Goal: Task Accomplishment & Management: Use online tool/utility

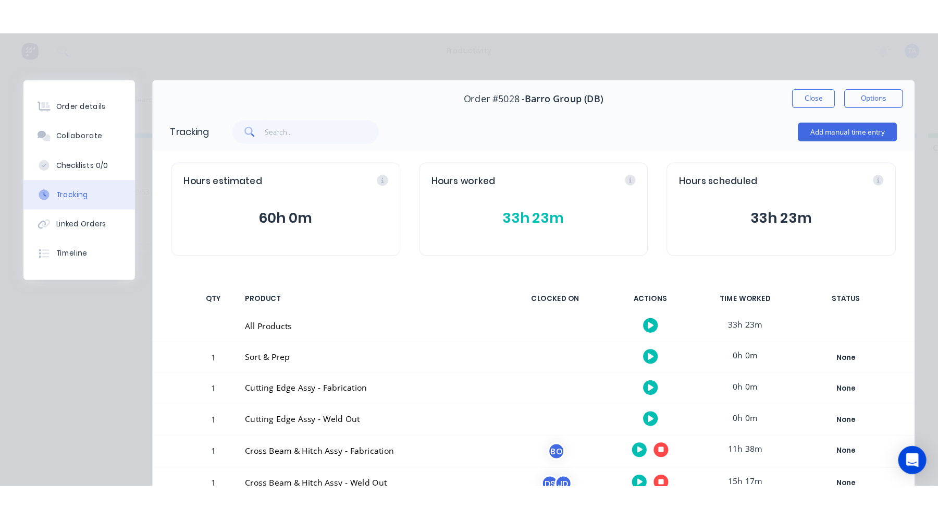
scroll to position [24, 0]
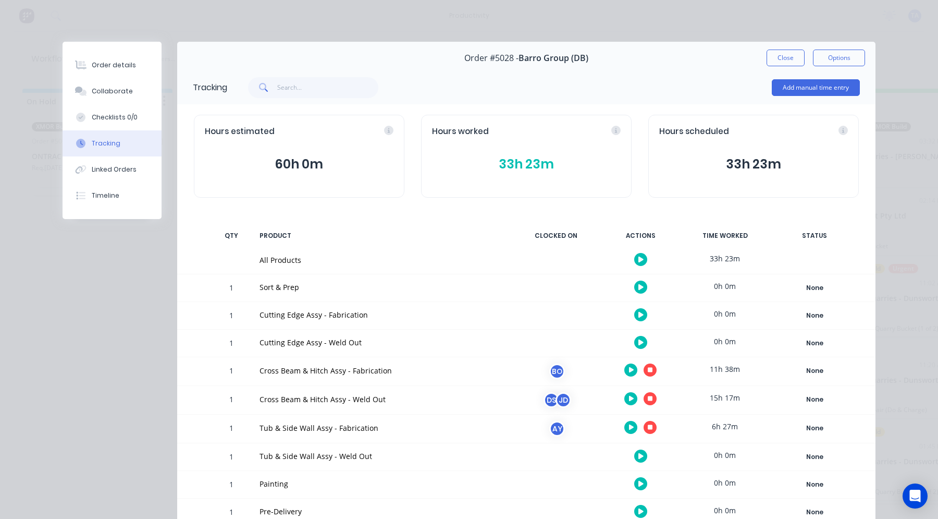
click at [786, 52] on button "Close" at bounding box center [786, 58] width 38 height 17
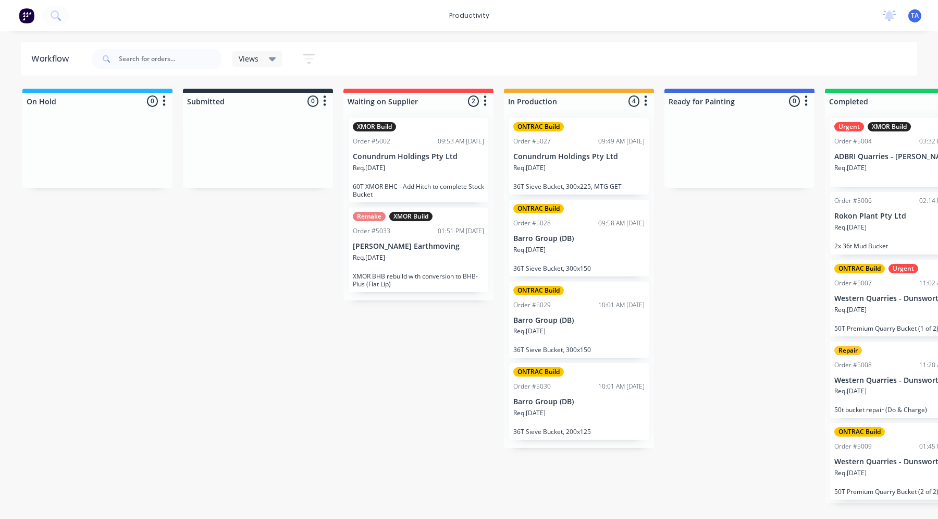
click at [698, 276] on div "On Hold 0 Sort By Created date Required date Order number Customer name Most re…" at bounding box center [634, 296] width 1285 height 414
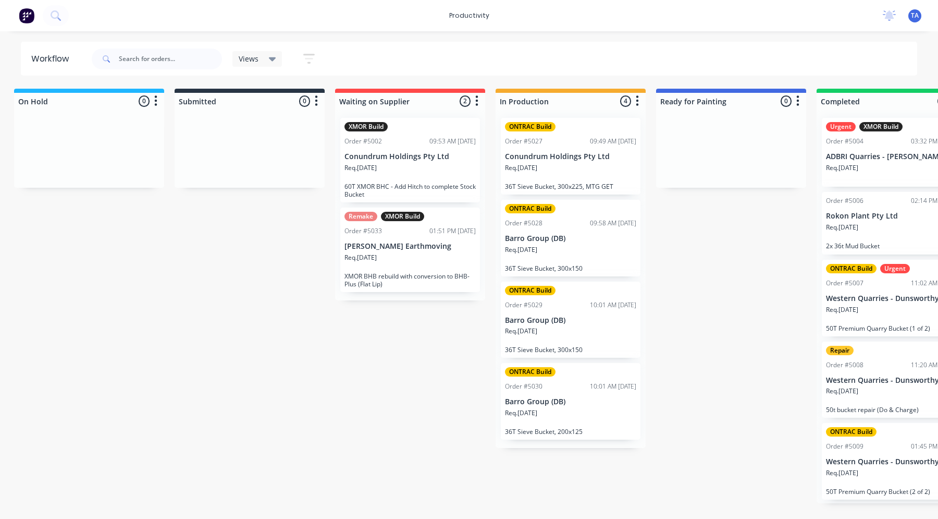
scroll to position [0, 7]
click at [565, 241] on p "Barro Group (DB)" at bounding box center [572, 238] width 131 height 9
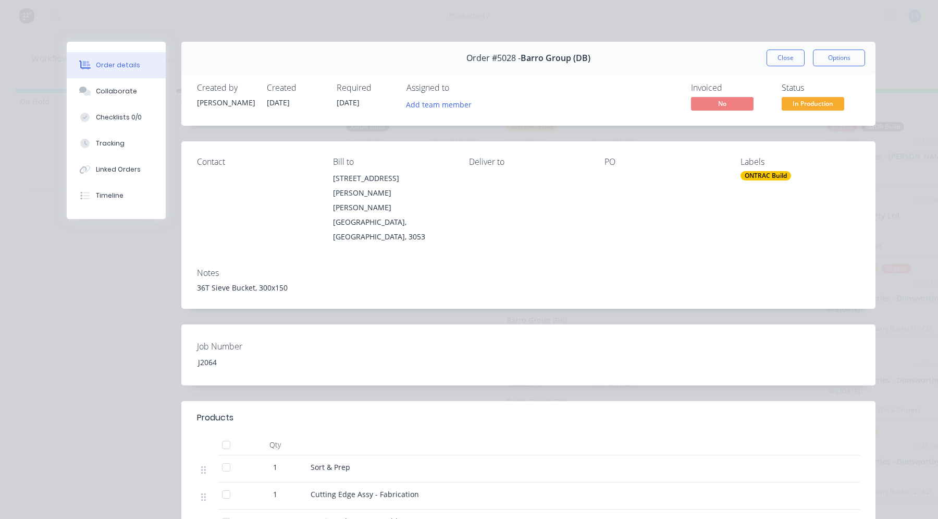
click at [105, 144] on div "Tracking" at bounding box center [110, 143] width 29 height 9
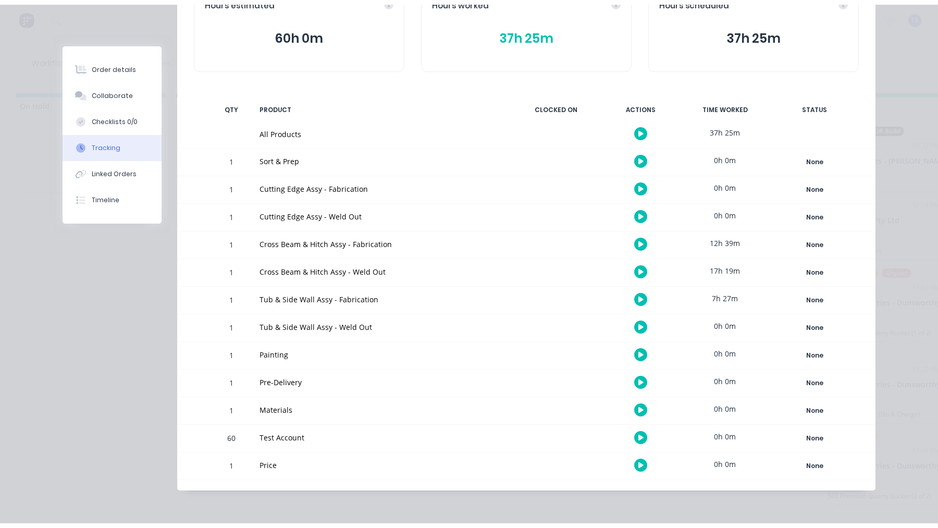
scroll to position [133, 0]
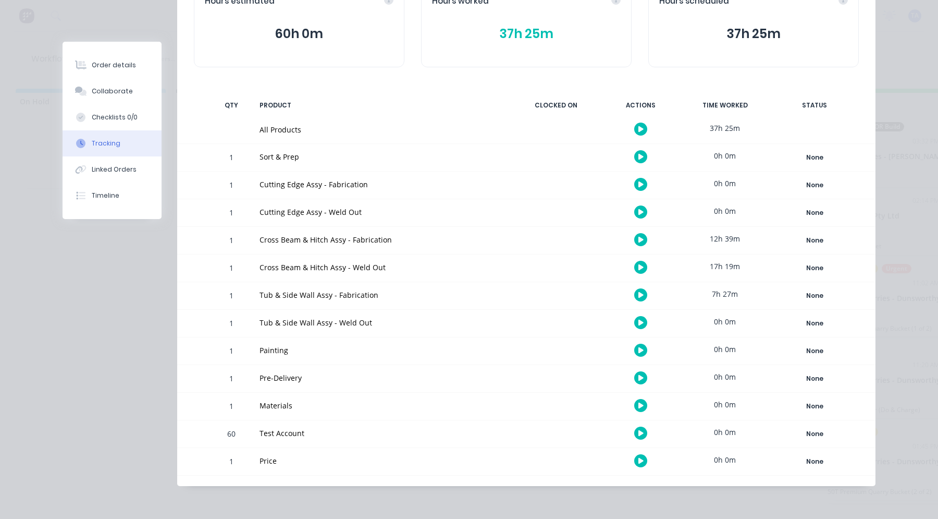
click at [639, 266] on icon "button" at bounding box center [641, 267] width 5 height 7
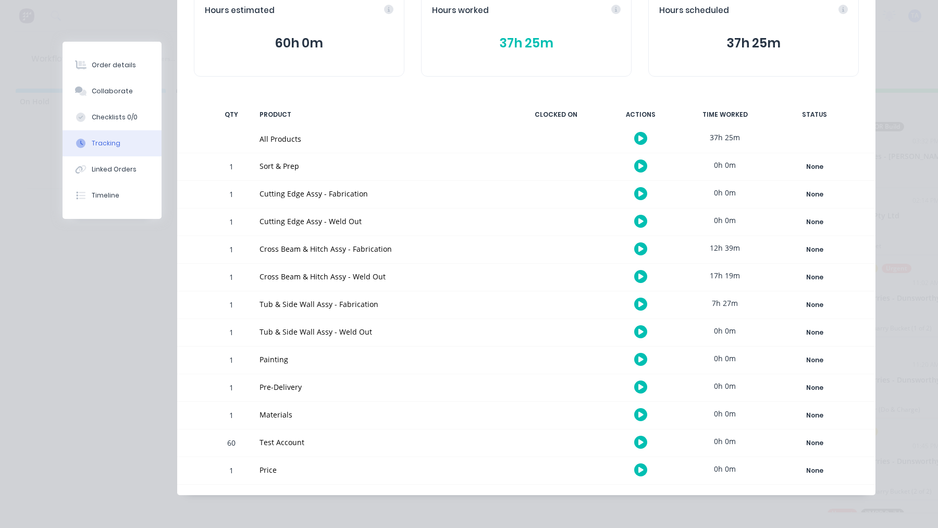
scroll to position [124, 0]
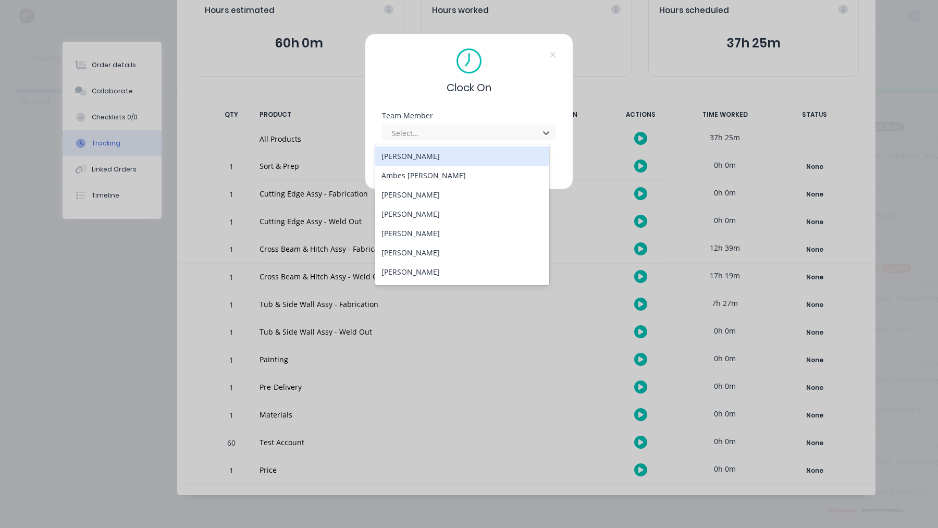
click at [455, 136] on div at bounding box center [462, 133] width 143 height 13
click at [415, 249] on div "[PERSON_NAME]" at bounding box center [462, 252] width 174 height 19
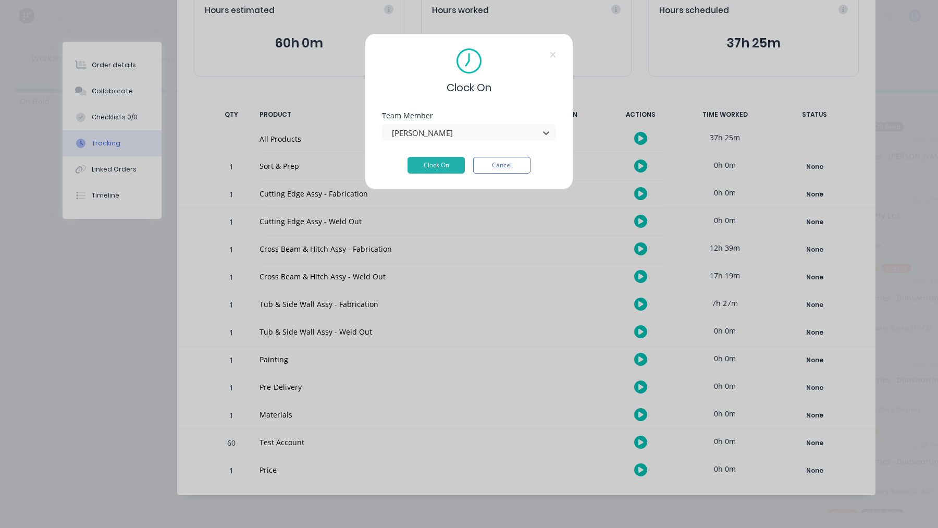
click at [431, 165] on button "Clock On" at bounding box center [436, 165] width 57 height 17
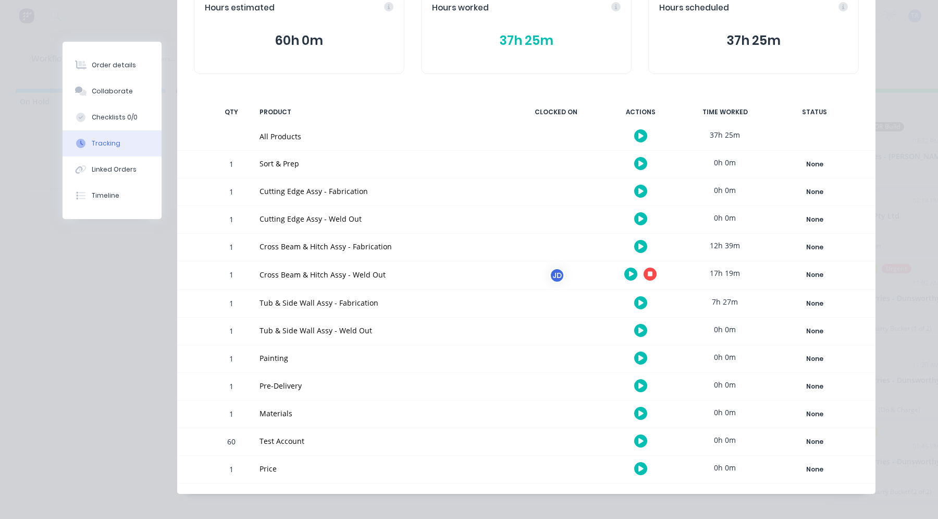
click at [629, 274] on icon "button" at bounding box center [631, 274] width 5 height 6
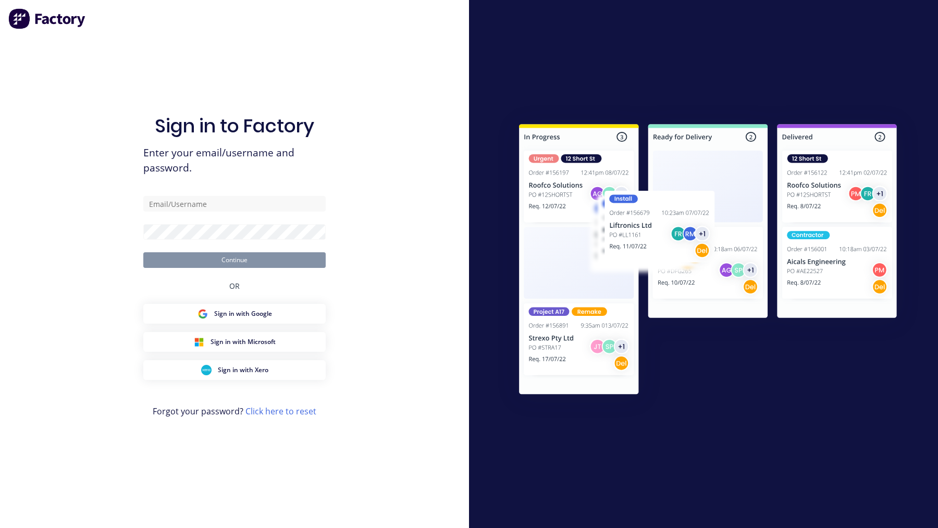
click at [448, 130] on div "Sign in to Factory Enter your email/username and password. Continue OR Sign in …" at bounding box center [234, 264] width 469 height 528
type input "[EMAIL_ADDRESS][DOMAIN_NAME]"
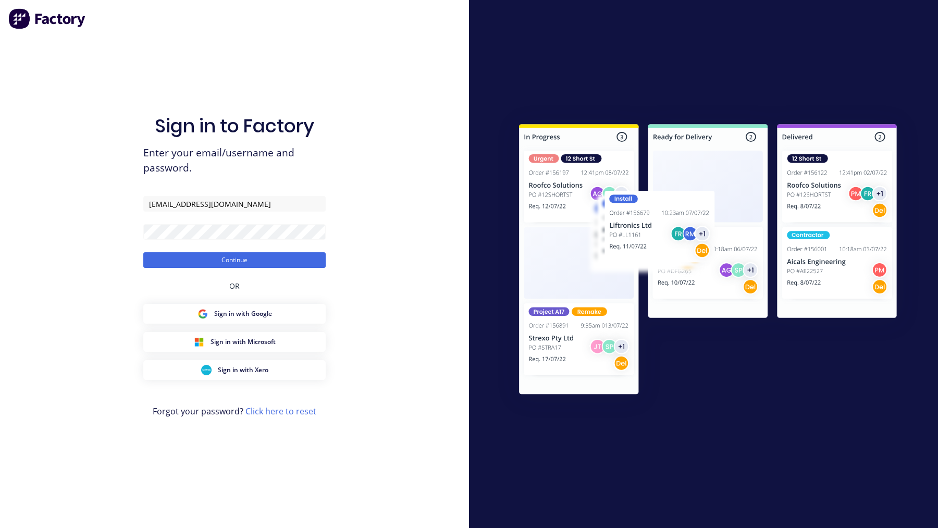
click at [237, 259] on button "Continue" at bounding box center [234, 260] width 182 height 16
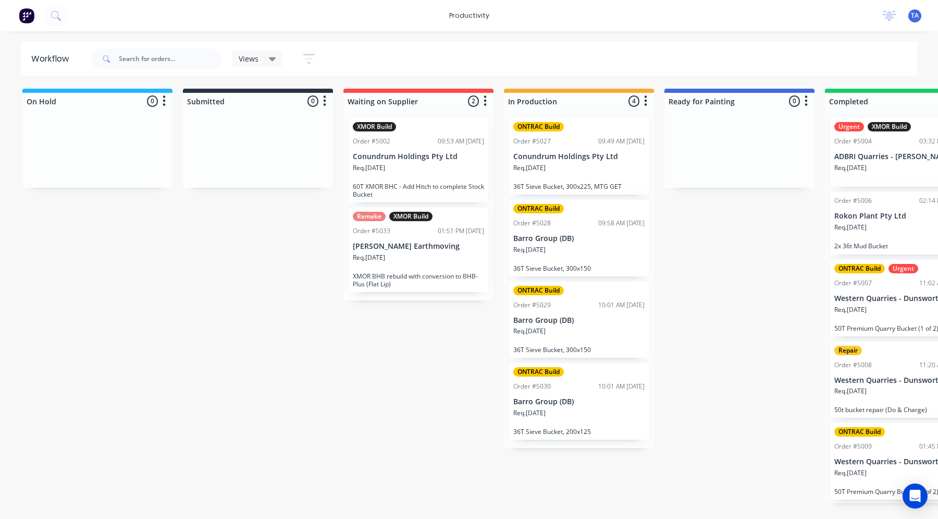
click at [600, 231] on div "ONTRAC Build Order #5028 09:58 AM [DATE] Barro Group (DB) Req. [DATE] 36T Sieve…" at bounding box center [579, 238] width 140 height 77
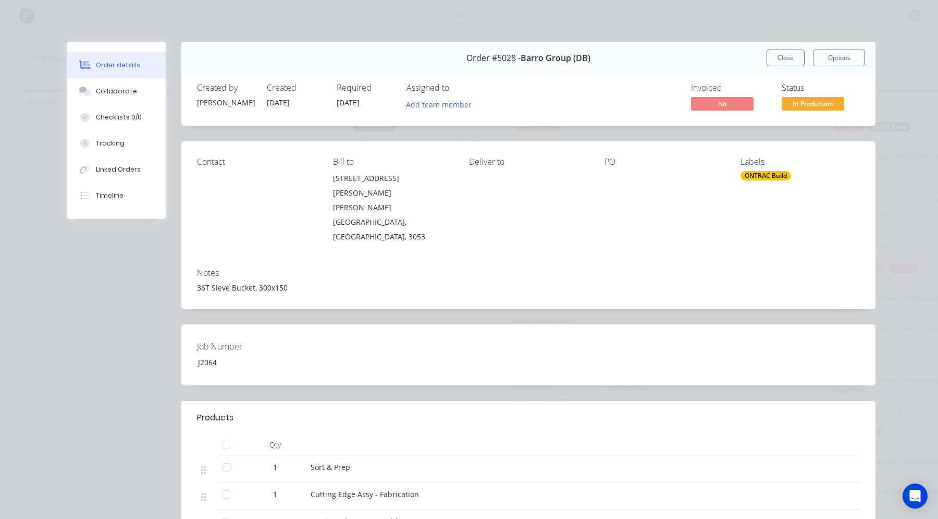
click at [115, 142] on div "Tracking" at bounding box center [110, 143] width 29 height 9
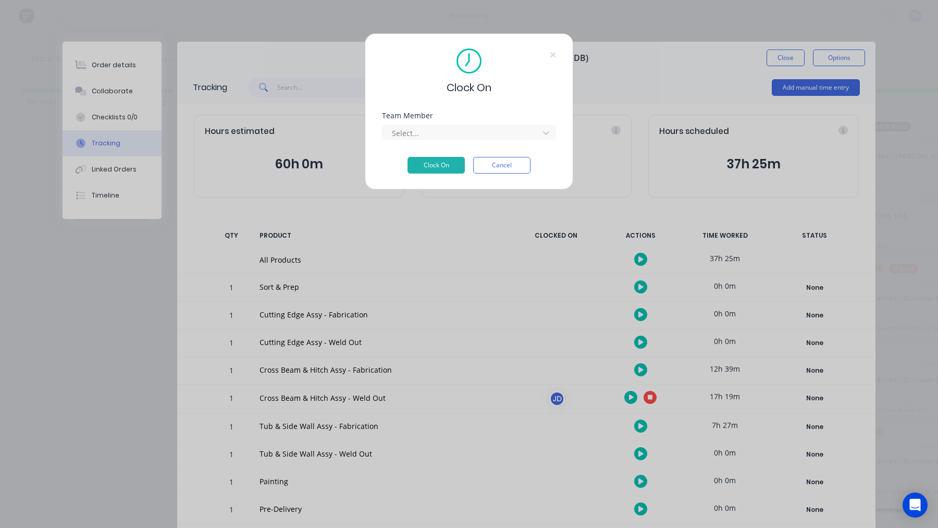
click at [442, 128] on div at bounding box center [462, 133] width 143 height 13
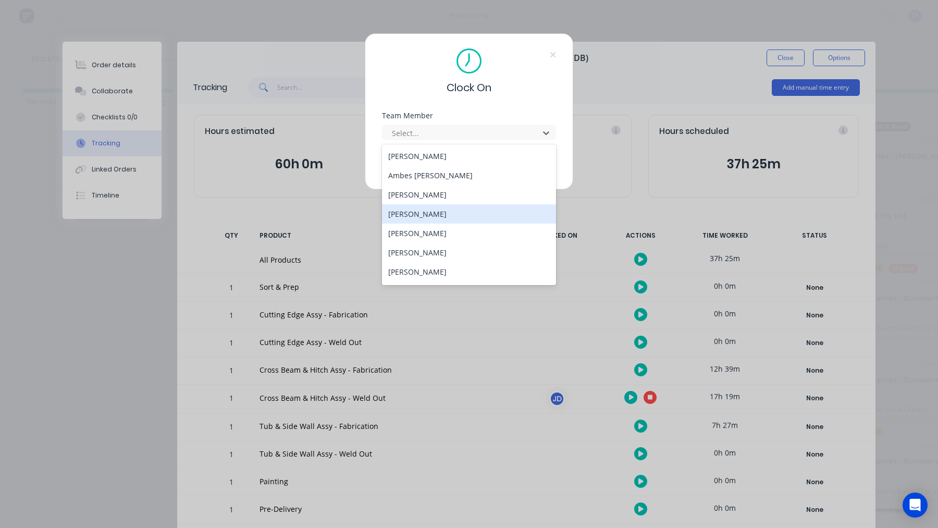
click at [442, 211] on div "[PERSON_NAME]" at bounding box center [469, 213] width 174 height 19
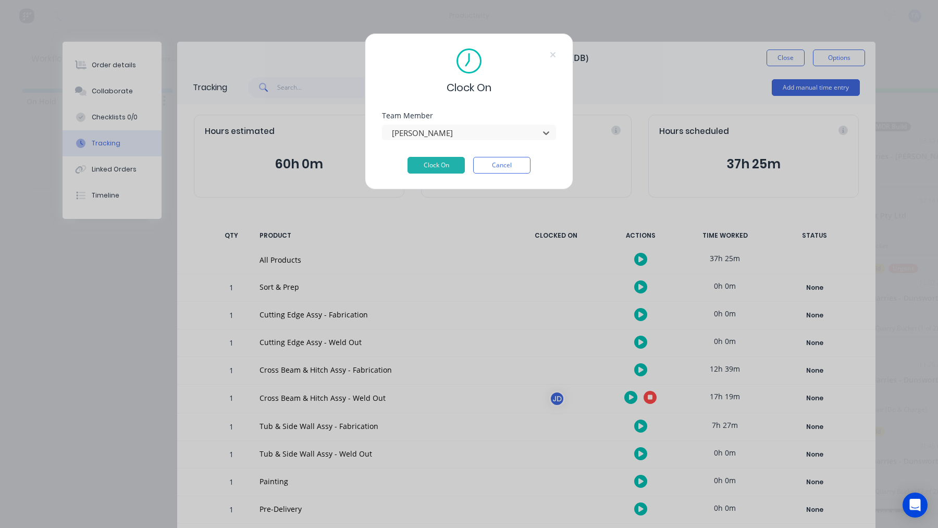
click at [430, 163] on button "Clock On" at bounding box center [436, 165] width 57 height 17
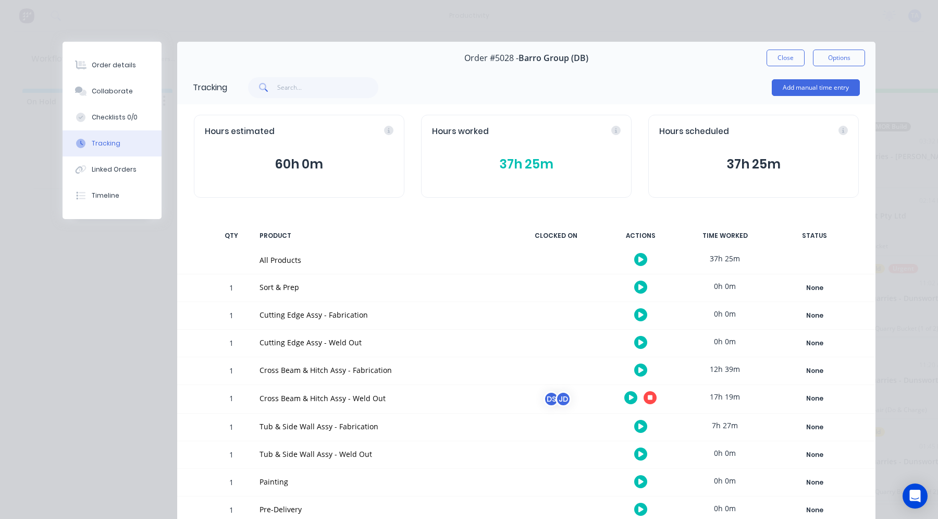
click at [639, 425] on icon "button" at bounding box center [641, 426] width 5 height 7
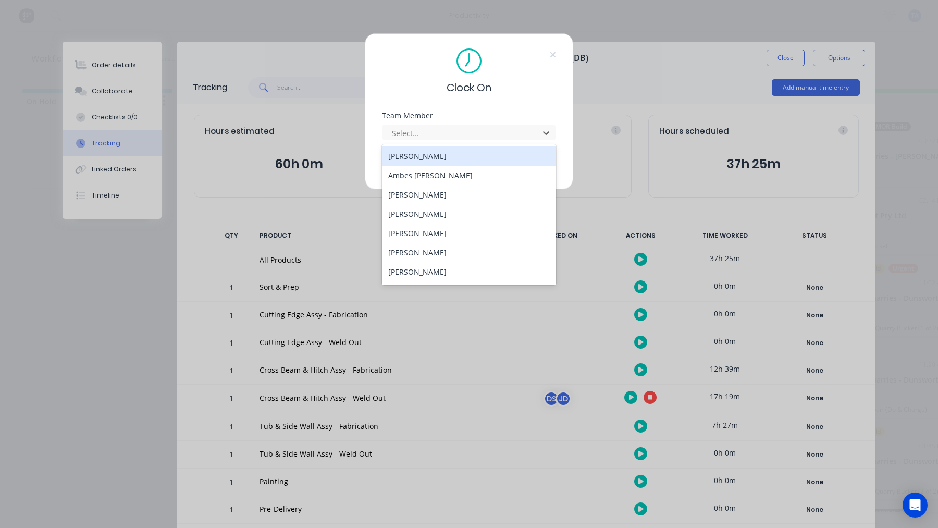
click at [422, 138] on div at bounding box center [462, 133] width 143 height 13
click at [420, 173] on div "Ambes [PERSON_NAME]" at bounding box center [469, 175] width 174 height 19
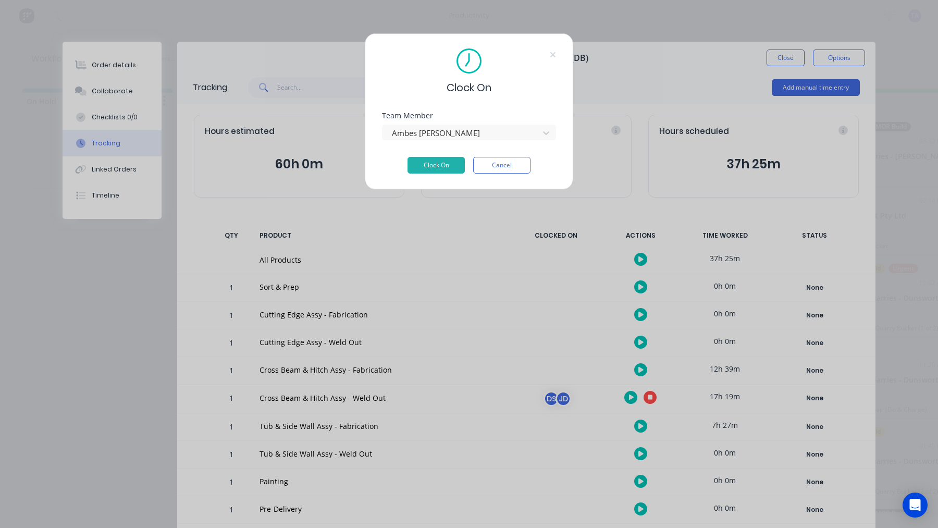
click at [425, 167] on button "Clock On" at bounding box center [436, 165] width 57 height 17
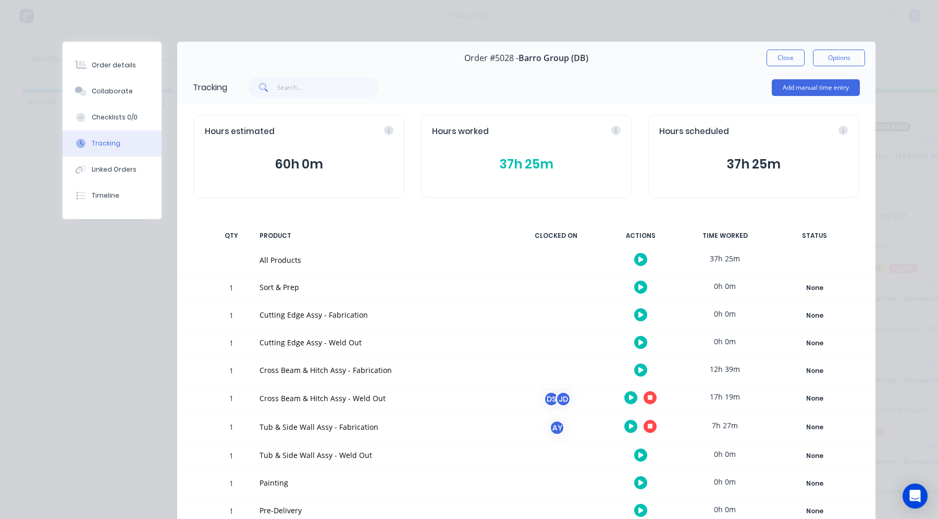
click at [634, 373] on button "button" at bounding box center [640, 369] width 13 height 13
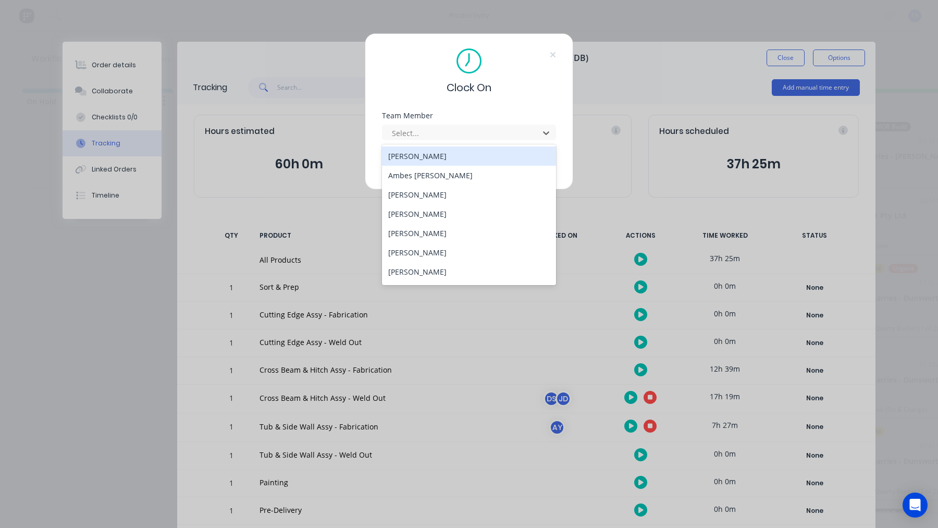
click at [463, 138] on div at bounding box center [462, 133] width 143 height 13
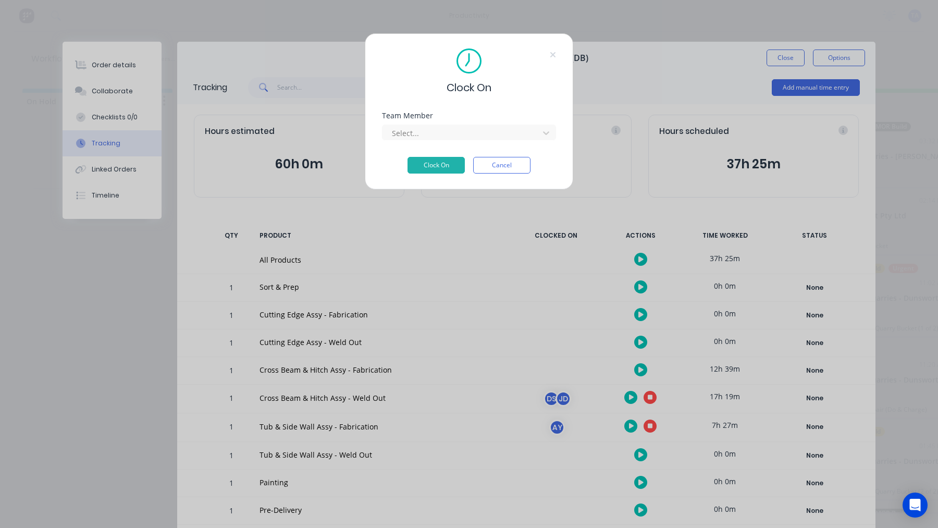
click at [593, 249] on div "Clock On Team Member Select... Clock On Cancel" at bounding box center [469, 264] width 938 height 528
click at [497, 168] on button "Cancel" at bounding box center [501, 165] width 57 height 17
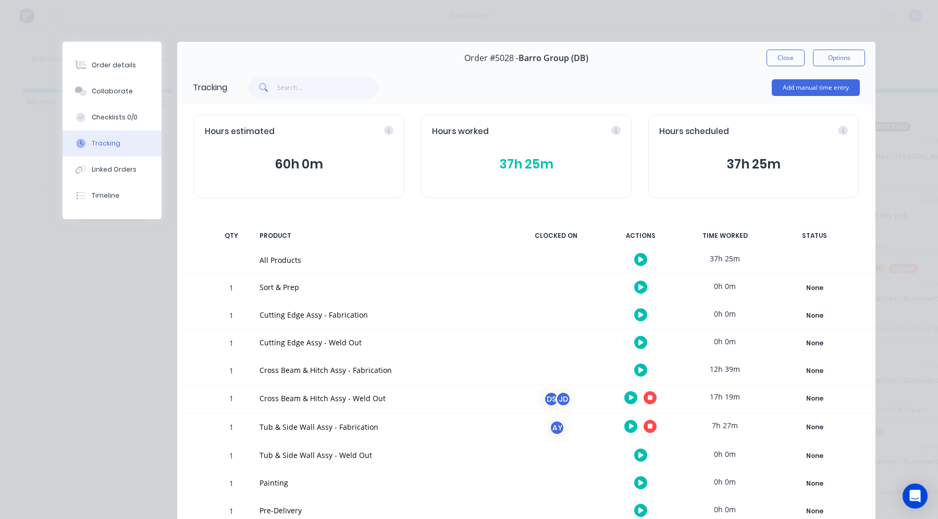
click at [639, 373] on button "button" at bounding box center [640, 369] width 13 height 13
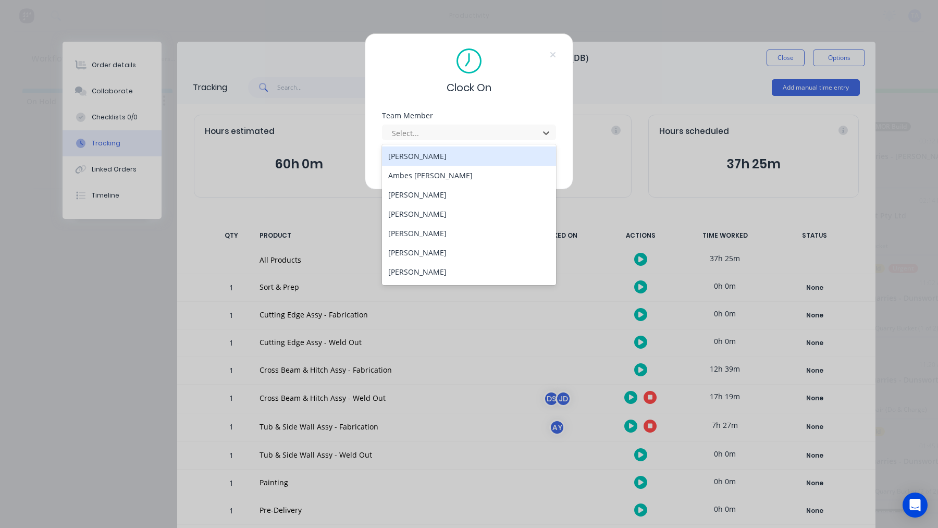
click at [451, 134] on div at bounding box center [462, 133] width 143 height 13
click at [429, 200] on div "[PERSON_NAME]" at bounding box center [469, 194] width 174 height 19
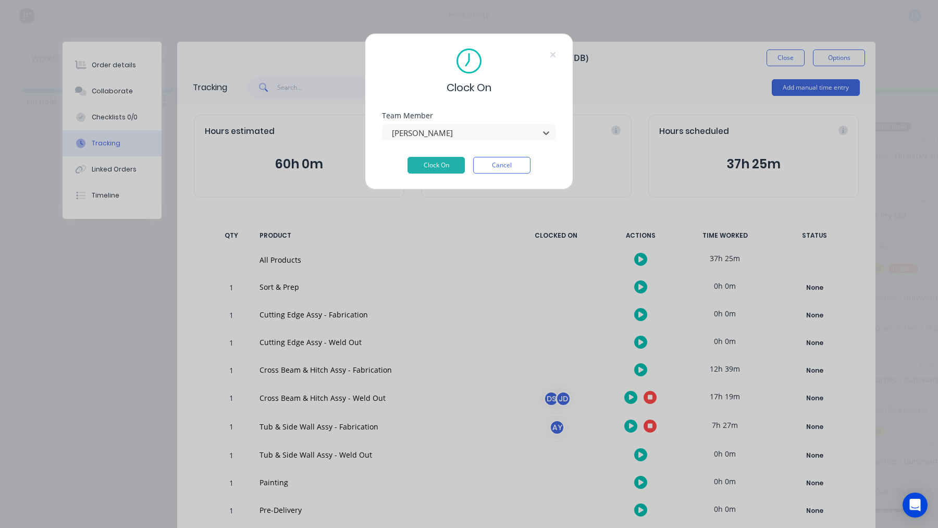
click at [433, 168] on button "Clock On" at bounding box center [436, 165] width 57 height 17
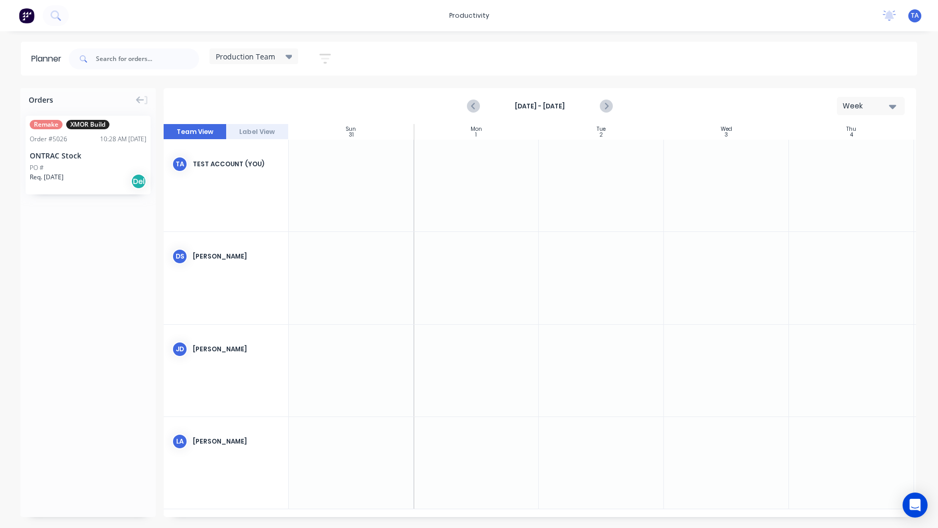
scroll to position [0, 1]
